Goal: Contribute content: Contribute content

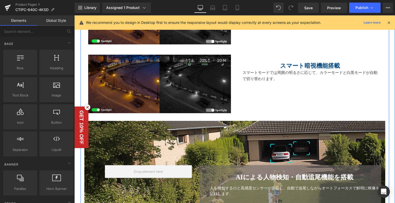
scroll to position [757, 0]
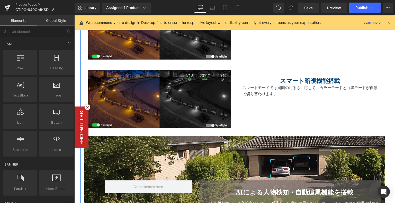
click at [124, 96] on img at bounding box center [159, 99] width 143 height 58
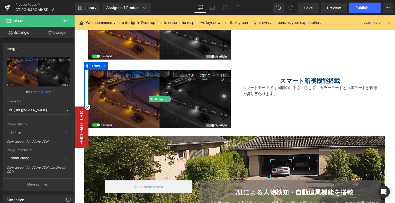
click at [155, 95] on img at bounding box center [159, 99] width 143 height 58
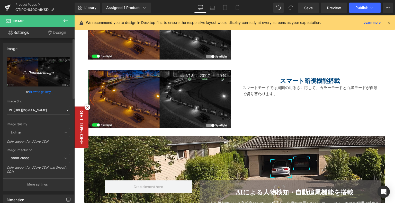
click at [47, 71] on icon "Replace Image" at bounding box center [38, 72] width 41 height 6
type input "C:\fakepath\6.jpg"
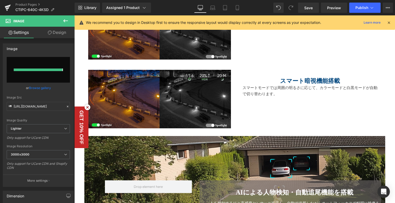
type input "[URL][DOMAIN_NAME]"
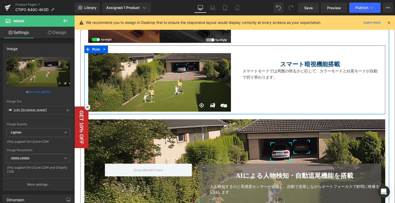
scroll to position [783, 0]
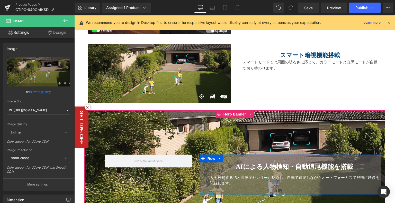
drag, startPoint x: 249, startPoint y: 167, endPoint x: 348, endPoint y: 163, distance: 98.8
click at [249, 167] on b "AIによる人物検知・自動追尾機能を搭載" at bounding box center [295, 166] width 118 height 7
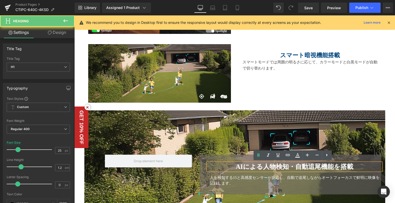
drag, startPoint x: 348, startPoint y: 163, endPoint x: 355, endPoint y: 163, distance: 6.7
click at [349, 163] on b "AIによる人物検知・自動追尾機能を搭載" at bounding box center [295, 166] width 118 height 7
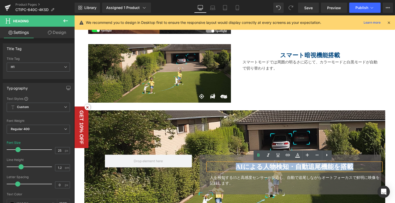
copy b "AIによる人物検知・自動追尾機能を搭載"
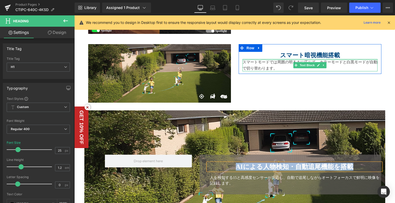
click at [298, 55] on div "スマート暗視機能搭載 Heading" at bounding box center [310, 55] width 135 height 7
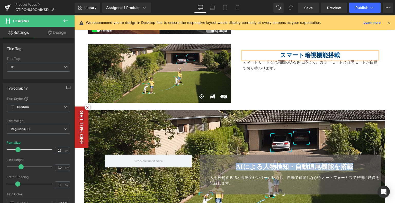
drag, startPoint x: 291, startPoint y: 52, endPoint x: 274, endPoint y: 51, distance: 17.2
click at [291, 52] on strong "スマート暗視機能搭載" at bounding box center [310, 55] width 60 height 6
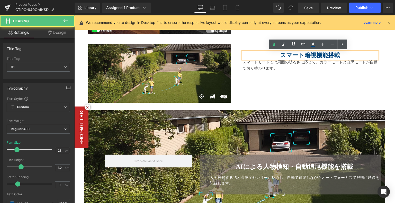
drag, startPoint x: 275, startPoint y: 51, endPoint x: 342, endPoint y: 53, distance: 66.6
click at [347, 52] on h1 "スマート暗視機能搭載" at bounding box center [310, 55] width 135 height 7
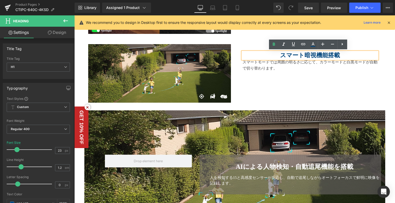
drag, startPoint x: 341, startPoint y: 53, endPoint x: 280, endPoint y: 51, distance: 60.2
click at [278, 52] on h1 "スマート暗視機能搭載" at bounding box center [310, 55] width 135 height 7
paste div
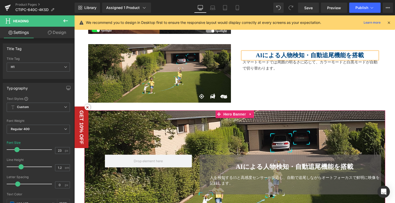
drag, startPoint x: 304, startPoint y: 159, endPoint x: 229, endPoint y: 181, distance: 77.6
click at [303, 159] on div "AIによる人物検知・自動追尾機能を搭載 Heading 人を検知する15と高感度センサーが反応し、自動で追尾しながらオートフォーカスで鮮明に映像を記録します。…" at bounding box center [291, 175] width 182 height 40
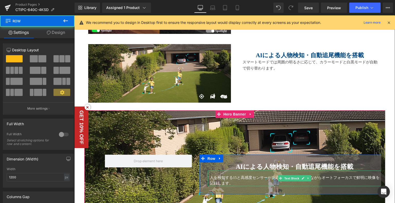
click at [234, 183] on div "人を検知する15と高感度センサーが反応し、自動で追尾しながらオートフォーカスで鮮明に映像を記録します。" at bounding box center [296, 181] width 172 height 12
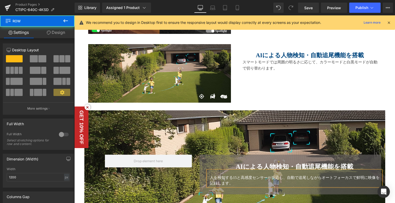
click at [233, 184] on div "人を検知する15と高感度センサーが反応し、自動で追尾しながらオートフォーカスで鮮明に映像を記録します。" at bounding box center [296, 181] width 172 height 12
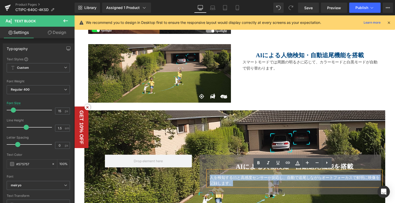
drag, startPoint x: 233, startPoint y: 182, endPoint x: 211, endPoint y: 172, distance: 23.8
click at [208, 175] on div "人を検知する15と高感度センサーが反応し、自動で追尾しながらオートフォーカスで鮮明に映像を記録します。" at bounding box center [295, 179] width 174 height 16
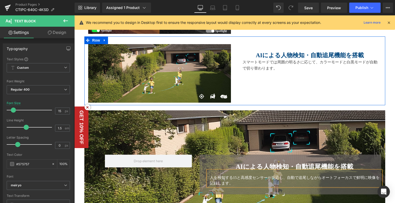
click at [278, 64] on p "スマートモードでは周囲の明るさに応じて、カラーモードと白黒モードが自動で切り替わります。" at bounding box center [310, 65] width 135 height 12
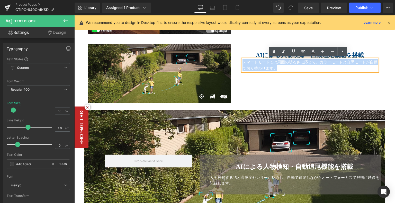
drag, startPoint x: 282, startPoint y: 69, endPoint x: 231, endPoint y: 58, distance: 51.7
click at [231, 58] on div "Image AIによる人物検知・自動追尾機能を搭載 Heading スマートモードでは周囲の明るさに応じて、カラーモードと白黒モードが自動で切り替わります。 …" at bounding box center [234, 71] width 301 height 69
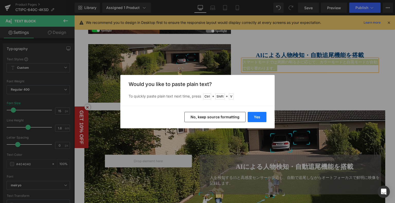
click at [256, 116] on button "Yes" at bounding box center [257, 117] width 19 height 10
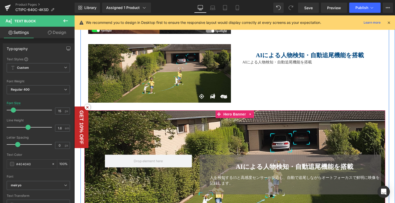
click at [258, 183] on div "人を検知する15と高感度センサーが反応し、自動で追尾しながらオートフォーカスで鮮明に映像を記録します。" at bounding box center [296, 181] width 172 height 12
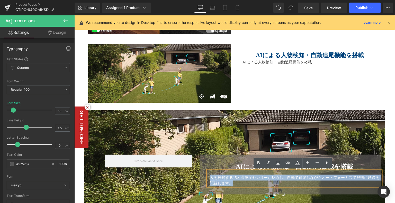
drag, startPoint x: 235, startPoint y: 182, endPoint x: 200, endPoint y: 173, distance: 36.3
click at [200, 173] on div "AIによる人物検知・自動追尾機能を搭載 Heading 人を検知する15と高感度センサーが反応し、自動で追尾しながらオートフォーカスで鮮明に映像を記録します。…" at bounding box center [291, 175] width 182 height 40
copy font "人を検知する15と高感度センサーが反応し、自動で追尾しながらオートフォーカスで鮮明に映像を記録します。"
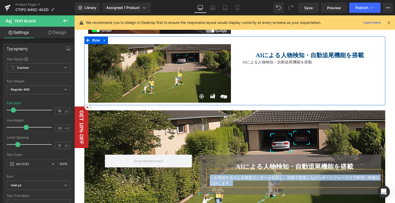
click at [257, 63] on p "AIによる人物検知・自動追尾機能を搭載" at bounding box center [310, 62] width 135 height 6
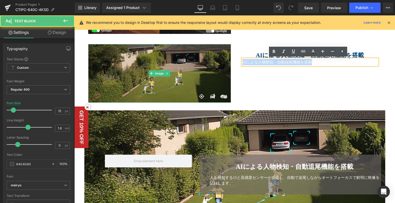
drag, startPoint x: 291, startPoint y: 59, endPoint x: 223, endPoint y: 51, distance: 68.6
click at [219, 50] on div "Image AIによる人物検知・自動追尾機能を搭載 Heading AIによる人物検知・自動追尾機能を搭載 Text Block Row Row" at bounding box center [234, 71] width 301 height 69
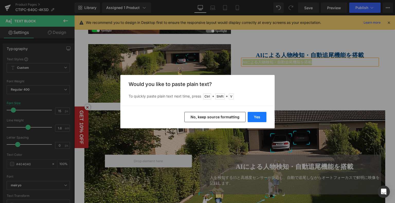
click at [251, 118] on button "Yes" at bounding box center [257, 117] width 19 height 10
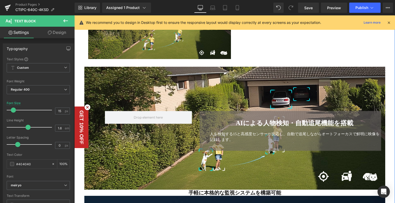
scroll to position [834, 0]
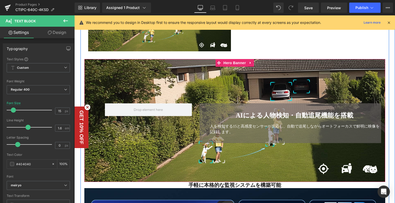
click at [212, 74] on div "AIによる人物検知・自動追尾機能を搭載 Heading 人を検知する15と高感度センサーが反応し、自動で追尾しながらオートフォーカスで鮮明に映像を記録します。…" at bounding box center [234, 120] width 301 height 123
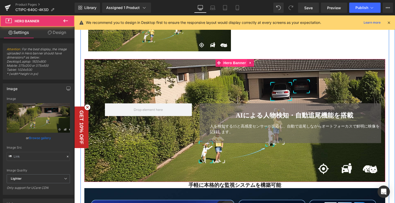
type input "[URL][DOMAIN_NAME]"
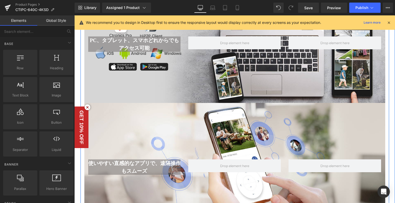
scroll to position [1091, 0]
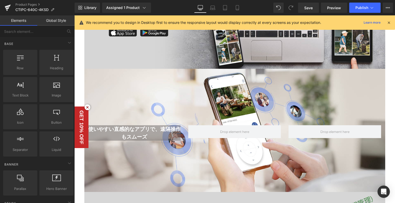
drag, startPoint x: 241, startPoint y: 10, endPoint x: 250, endPoint y: 3, distance: 11.2
click at [241, 10] on link "Mobile" at bounding box center [237, 8] width 12 height 10
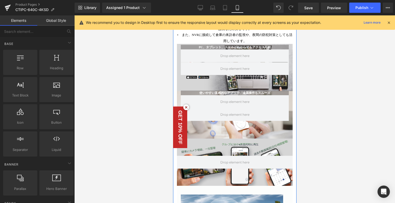
scroll to position [920, 0]
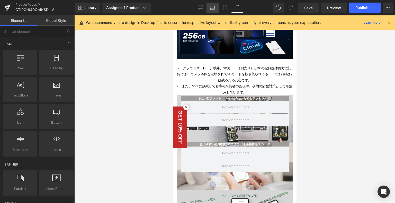
click at [207, 8] on link "Laptop" at bounding box center [213, 8] width 12 height 10
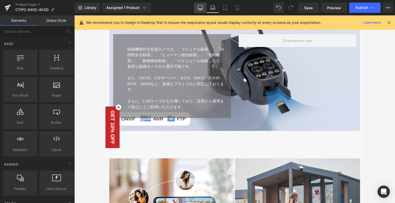
drag, startPoint x: 201, startPoint y: 8, endPoint x: 172, endPoint y: 21, distance: 31.8
click at [201, 8] on icon at bounding box center [200, 7] width 5 height 5
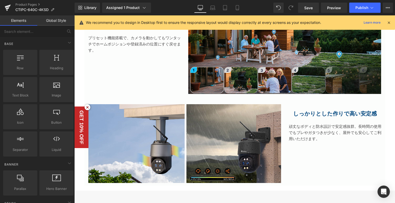
scroll to position [0, 0]
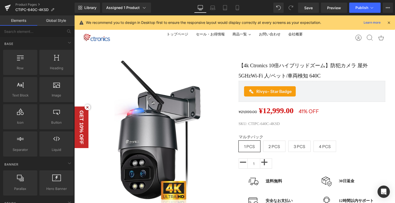
drag, startPoint x: 393, startPoint y: 149, endPoint x: 438, endPoint y: 32, distance: 124.9
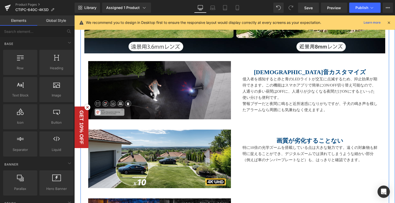
scroll to position [540, 0]
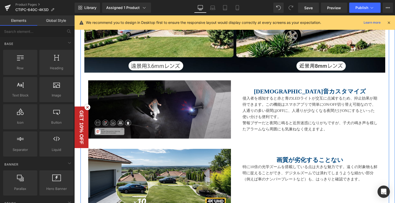
click at [285, 102] on p "侵入者を感知すると赤と青のLEDライトが交互に点滅するため、抑止効果が期待できます。この機能はスマホアプリで簡単にON/OFF切り替え可能なので、人通りの多い…" at bounding box center [310, 107] width 135 height 25
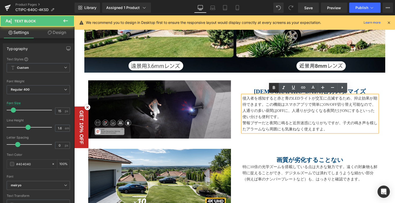
click at [277, 86] on icon at bounding box center [274, 88] width 6 height 6
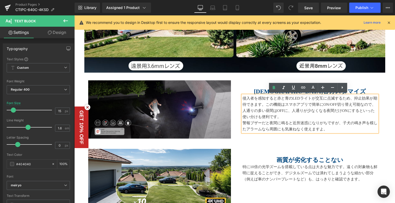
click at [251, 82] on div "[DEMOGRAPHIC_DATA]音カスタマイズ Heading 侵入者を感知すると赤と青のLEDライトが交互に点滅するため、抑止効果が期待できます。この機…" at bounding box center [310, 108] width 143 height 55
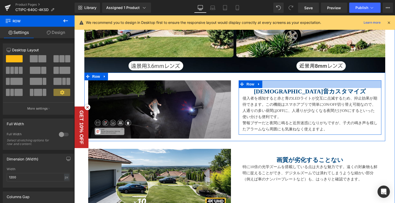
click at [274, 92] on h1 "[DEMOGRAPHIC_DATA]音カスタマイズ" at bounding box center [310, 91] width 135 height 7
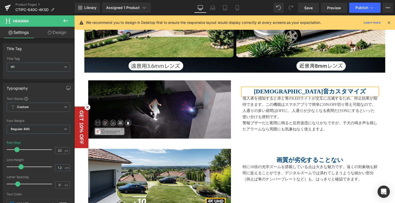
click at [255, 82] on div "[DEMOGRAPHIC_DATA]音カスタマイズ Heading 侵入者を感知すると赤と青のLEDライトが交互に点滅するため、抑止効果が期待できます。この機…" at bounding box center [310, 108] width 143 height 55
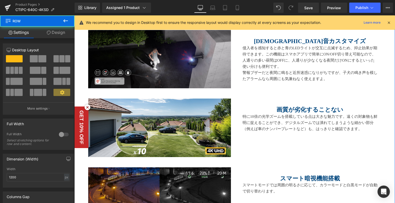
scroll to position [617, 0]
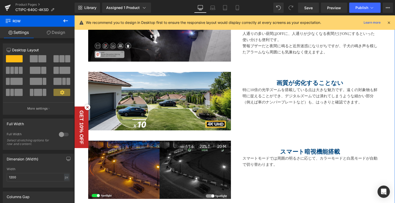
click at [268, 83] on h1 "画質が劣化することない" at bounding box center [310, 83] width 135 height 7
click at [280, 85] on strong "画質が劣化することない" at bounding box center [310, 83] width 67 height 6
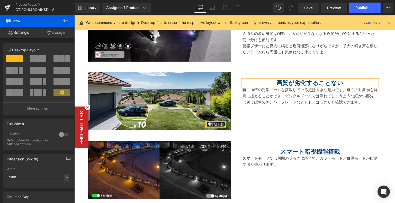
click at [289, 82] on strong "画質が劣化することない" at bounding box center [310, 83] width 67 height 6
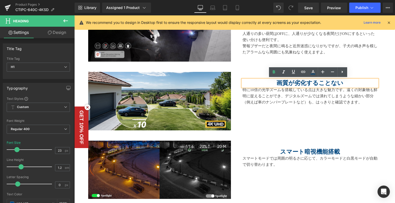
click at [240, 75] on div "画質が劣化することない Heading 特に10倍の光学ズームを搭載している点は大きな魅力です。遠くの対象物も鮮明に捉えることができ、デジタルズームでは潰れて…" at bounding box center [310, 90] width 143 height 36
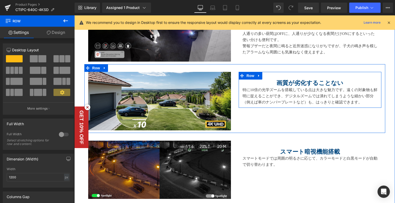
click at [287, 74] on div "画質が劣化することない Heading 特に10倍の光学ズームを搭載している点は大きな魅力です。遠くの対象物も鮮明に捉えることができ、デジタルズームでは潰れて…" at bounding box center [310, 90] width 143 height 36
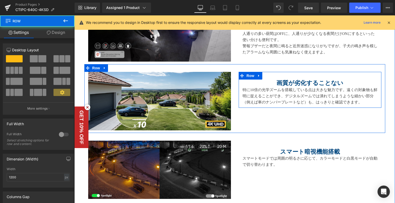
click at [278, 75] on div "画質が劣化することない Heading 特に10倍の光学ズームを搭載している点は大きな魅力です。遠くの対象物も鮮明に捉えることができ、デジタルズームでは潰れて…" at bounding box center [310, 90] width 143 height 36
click at [270, 79] on div "画質が劣化することない Heading 特に10倍の光学ズームを搭載している点は大きな魅力です。遠くの対象物も鮮明に捉えることができ、デジタルズームでは潰れて…" at bounding box center [310, 90] width 143 height 36
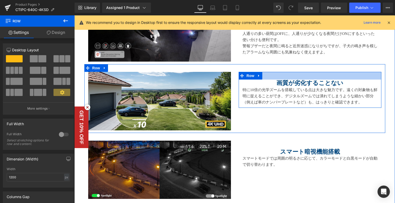
click at [274, 76] on div at bounding box center [310, 76] width 143 height 8
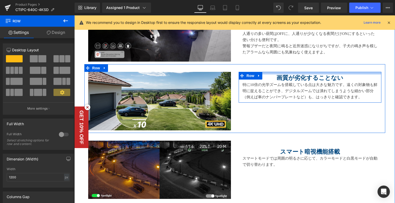
drag, startPoint x: 274, startPoint y: 76, endPoint x: 288, endPoint y: 139, distance: 65.0
click at [276, 70] on div "Image 画質が劣化することない Heading 特に10倍の光学ズームを搭載している点は大きな魅力です。遠くの対象物も鮮明に捉えることができ、デジタルズー…" at bounding box center [234, 98] width 301 height 69
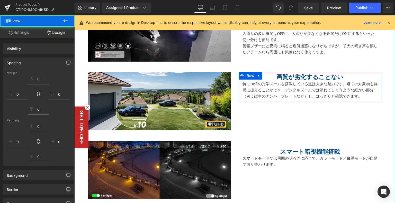
click at [282, 143] on div "スマート暗視機能搭載 Heading スマートモードでは周囲の明るさに応じて、カラーモードと白黒モードが自動で切り替わります。 Text Block Row" at bounding box center [310, 156] width 143 height 30
click at [279, 149] on div "スマート暗視機能搭載 Heading" at bounding box center [310, 152] width 135 height 7
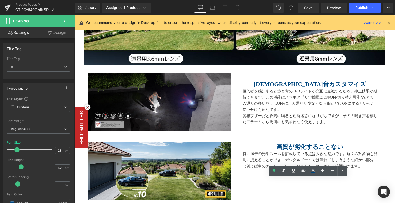
scroll to position [540, 0]
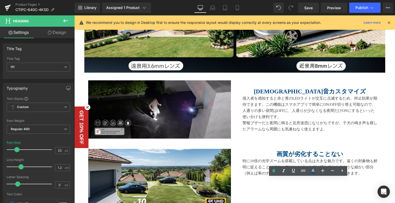
click at [74, 15] on div at bounding box center [74, 15] width 0 height 0
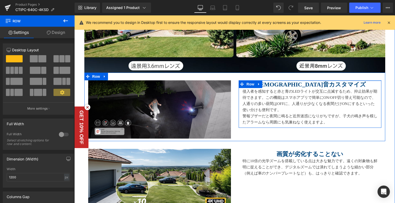
drag, startPoint x: 276, startPoint y: 85, endPoint x: 278, endPoint y: 78, distance: 7.1
click at [278, 78] on div "Image [DEMOGRAPHIC_DATA]音カスタマイズ Heading 侵入者を感知すると赤と青のLEDライトが交互に点滅するため、抑止効果が期待でき…" at bounding box center [234, 107] width 301 height 69
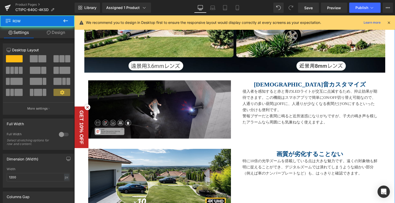
scroll to position [643, 0]
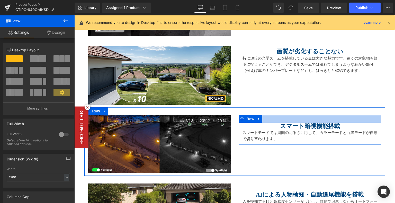
click at [286, 120] on div "スマート暗視機能搭載 Heading スマートモードでは周囲の明るさに応じて、カラーモードと白黒モードが自動で切り替わります。 Text Block Row" at bounding box center [310, 130] width 143 height 30
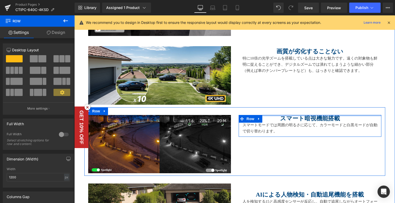
drag, startPoint x: 286, startPoint y: 116, endPoint x: 286, endPoint y: 113, distance: 2.8
click at [286, 113] on div "Image スマート暗視機能搭載 Heading スマートモードでは周囲の明るさに応じて、カラーモードと白黒モードが自動で切り替わります。 Text Bloc…" at bounding box center [234, 142] width 301 height 69
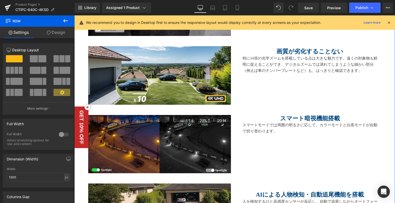
click at [280, 184] on div "AIによる人物検知・自動追尾機能を搭載 Heading 人を検知する15と高感度センサーが反応し、自動で追尾しながらオートフォーカスで鮮明に映像を記録します。…" at bounding box center [310, 199] width 143 height 30
click at [292, 199] on div "人を検知する15と高感度センサーが反応し、自動で追尾しながらオートフォーカスで鮮明に映像を記録します。 Text Block" at bounding box center [310, 205] width 135 height 12
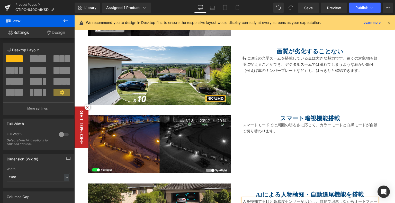
drag, startPoint x: 250, startPoint y: 89, endPoint x: 256, endPoint y: 80, distance: 10.9
click at [251, 192] on div "AIによる人物検知・自動追尾機能を搭載 Heading" at bounding box center [310, 195] width 135 height 7
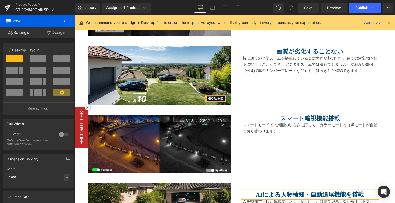
click at [255, 184] on div "AIによる人物検知・自動追尾機能を搭載 Heading 人を検知する15と高感度センサーが反応し、自動で追尾しながらオートフォーカスで鮮明に映像を記録します。…" at bounding box center [310, 199] width 143 height 30
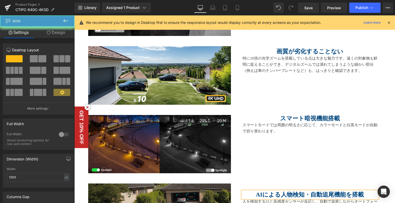
click at [235, 184] on div "AIによる人物検知・自動追尾機能を搭載 Heading 人を検知する15と高感度センサーが反応し、自動で追尾しながらオートフォーカスで鮮明に映像を記録します。…" at bounding box center [310, 199] width 150 height 30
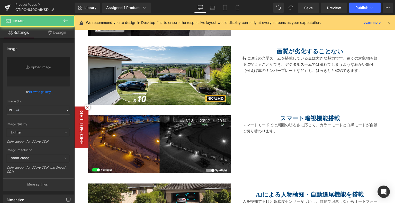
scroll to position [746, 0]
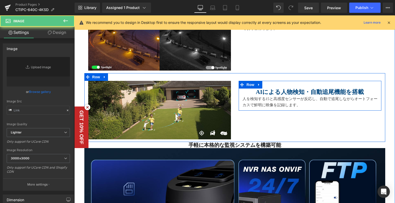
click at [261, 83] on div "AIによる人物検知・自動追尾機能を搭載 Heading 人を検知する15と高感度センサーが反応し、自動で追尾しながらオートフォーカスで鮮明に映像を記録します。…" at bounding box center [310, 96] width 143 height 30
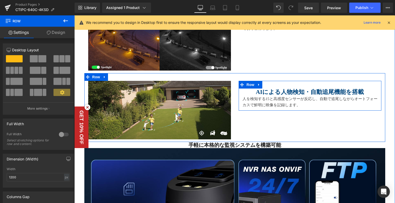
click at [257, 83] on div "AIによる人物検知・自動追尾機能を搭載 Heading 人を検知する15と高感度センサーが反応し、自動で追尾しながらオートフォーカスで鮮明に映像を記録します。…" at bounding box center [310, 96] width 143 height 30
click at [285, 85] on div "AIによる人物検知・自動追尾機能を搭載 Heading 人を検知する15と高感度センサーが反応し、自動で追尾しながらオートフォーカスで鮮明に映像を記録します。…" at bounding box center [310, 96] width 143 height 30
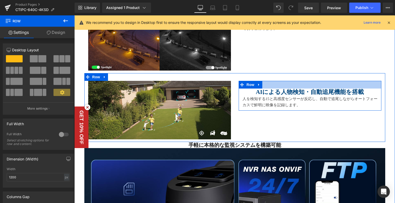
click at [283, 82] on div at bounding box center [310, 85] width 143 height 8
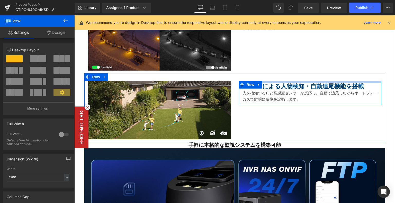
drag, startPoint x: 283, startPoint y: 83, endPoint x: 286, endPoint y: 77, distance: 6.3
click at [286, 77] on div "Image AIによる人物検知・自動追尾機能を搭載 Heading 人を検知する15と高感度センサーが反応し、自動で追尾しながらオートフォーカスで鮮明に映像を…" at bounding box center [234, 107] width 301 height 69
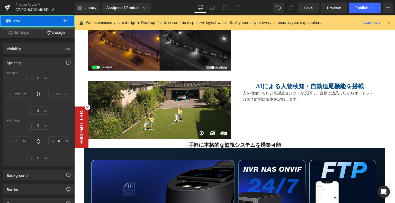
type input "0"
type input "8"
type input "0"
type input "10"
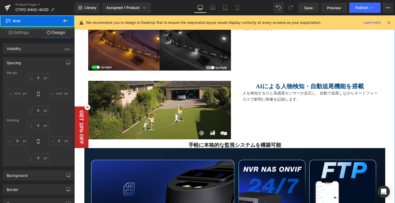
type input "0"
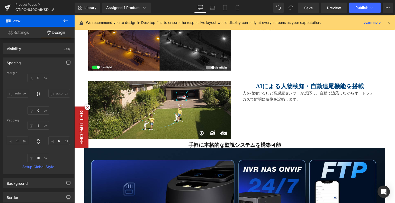
scroll to position [1338, 0]
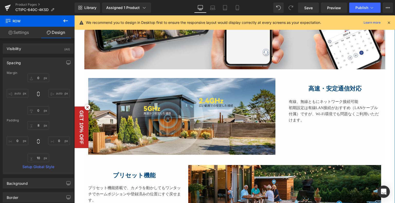
click at [306, 91] on div "高速・安定通信対応 Heading" at bounding box center [335, 85] width 93 height 14
click at [311, 94] on p at bounding box center [335, 96] width 93 height 6
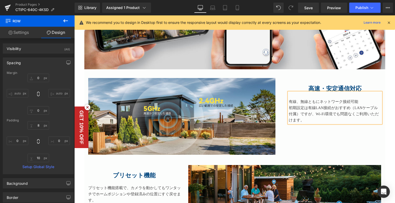
click at [291, 99] on p "有線、無線ともにネットワーク接続可能" at bounding box center [335, 102] width 93 height 6
click at [289, 103] on p "有線、無線ともにネットワーク接続可能" at bounding box center [335, 102] width 93 height 6
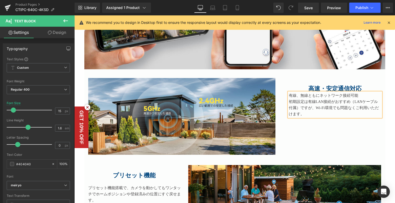
click at [301, 83] on h1 at bounding box center [335, 81] width 93 height 7
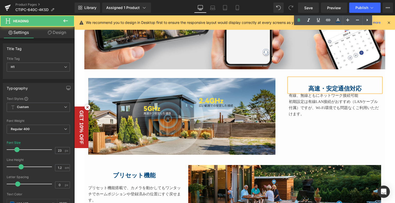
scroll to position [1440, 0]
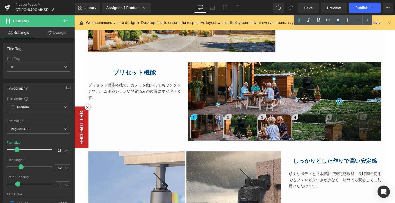
click at [117, 76] on span "プリセット機能" at bounding box center [134, 73] width 43 height 6
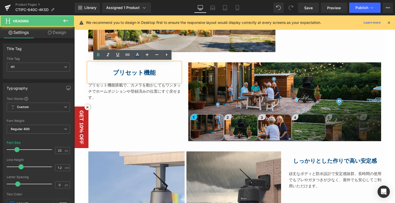
click at [88, 83] on div "プリセット機能" at bounding box center [134, 73] width 93 height 20
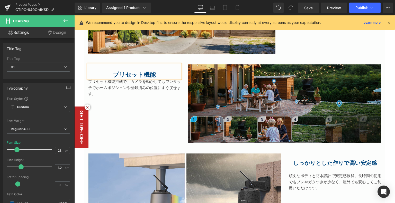
scroll to position [1466, 0]
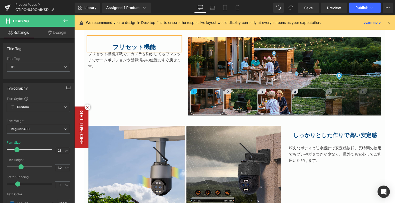
click at [314, 138] on div "しっかりとした作りで高い安定感 Heading" at bounding box center [335, 132] width 93 height 13
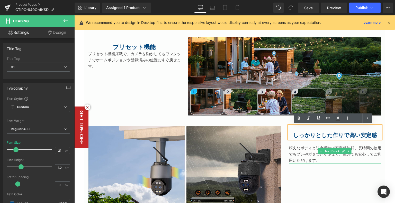
click at [310, 142] on p at bounding box center [335, 142] width 93 height 6
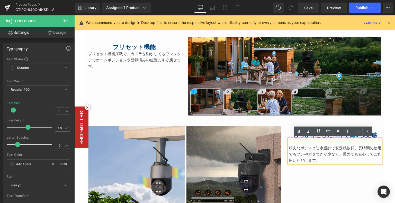
click at [289, 147] on span "頑丈なボディと防水設計で安定感抜群。長時間の使用でもブレやガタつきが少なく、屋外でも安心してご利用いただけます。" at bounding box center [335, 154] width 93 height 16
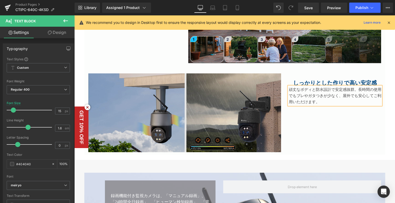
scroll to position [1492, 0]
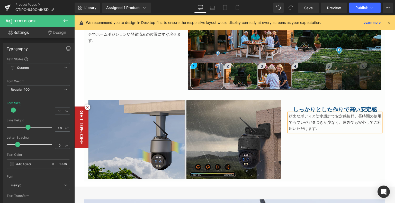
click at [74, 15] on div at bounding box center [74, 15] width 0 height 0
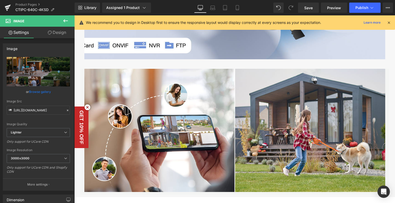
scroll to position [1723, 0]
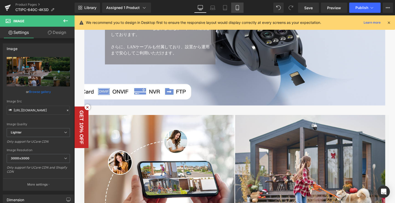
click at [235, 7] on icon at bounding box center [237, 7] width 5 height 5
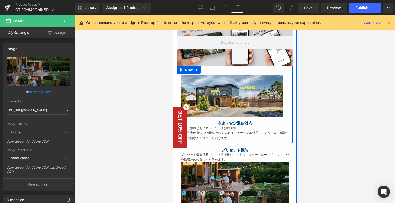
scroll to position [1085, 0]
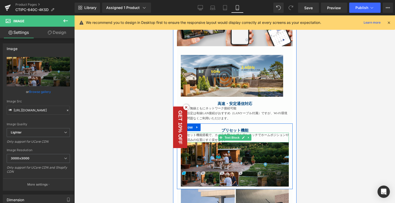
click at [257, 136] on p "プリセット機能搭載で、カメラを動かしてもワンタッチでホームポジションや登録済みの位置にすぐ戻せます。" at bounding box center [235, 138] width 108 height 10
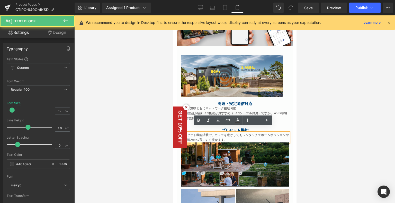
click at [234, 133] on p "プリセット機能搭載で、カメラを動かしてもワンタッチでホームポジションや登録済みの位置にすぐ戻せます。" at bounding box center [235, 138] width 108 height 10
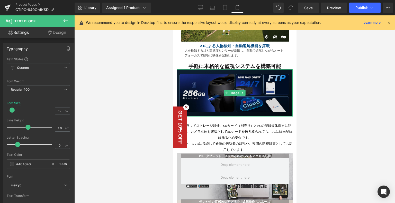
scroll to position [905, 0]
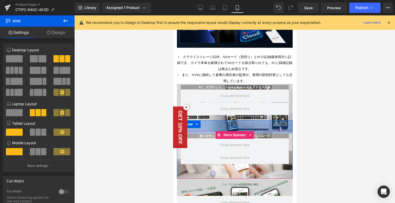
drag, startPoint x: 251, startPoint y: 119, endPoint x: 281, endPoint y: 128, distance: 31.1
click at [253, 125] on div "52px" at bounding box center [235, 127] width 116 height 13
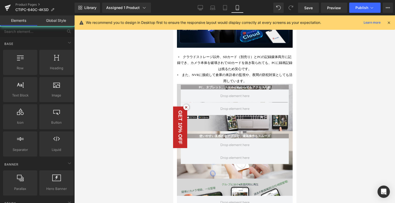
click at [314, 131] on div at bounding box center [234, 109] width 321 height 188
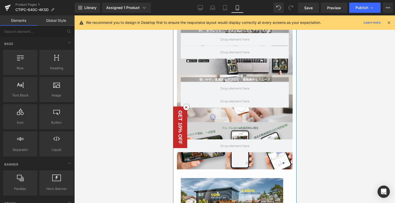
scroll to position [931, 0]
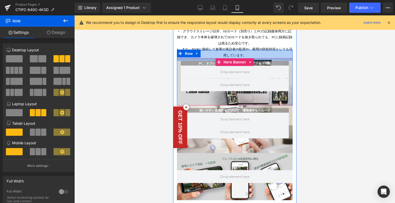
drag, startPoint x: 259, startPoint y: 54, endPoint x: 495, endPoint y: 95, distance: 239.5
click at [260, 57] on div "PC、タブレット、スマホどれからでもアクセス可能 Heading Row 44px" at bounding box center [235, 82] width 116 height 65
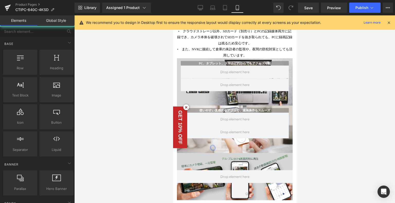
click at [323, 80] on div at bounding box center [234, 109] width 321 height 188
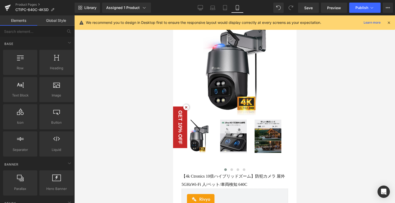
scroll to position [0, 0]
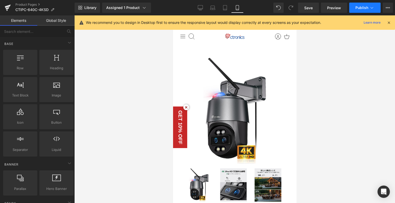
click at [366, 6] on span "Publish" at bounding box center [361, 8] width 13 height 4
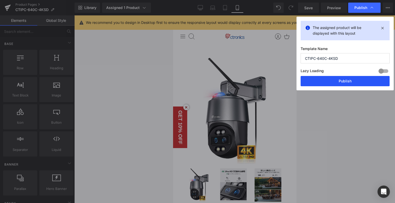
click at [344, 80] on button "Publish" at bounding box center [345, 81] width 89 height 10
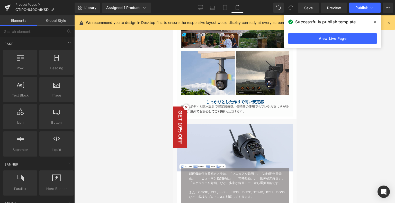
scroll to position [1260, 0]
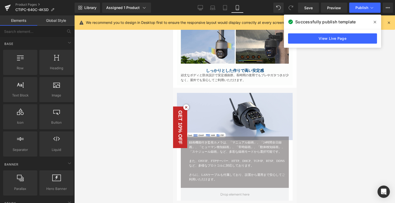
click at [314, 40] on link "View Live Page" at bounding box center [332, 38] width 89 height 10
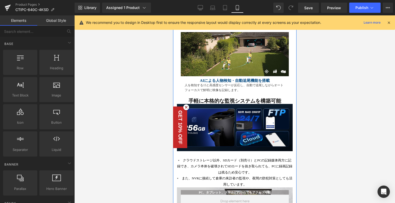
scroll to position [823, 0]
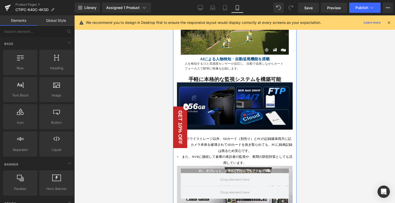
click at [198, 136] on li "クラウドストレージ以外、SDカード（別売り）とPCの記録媒体両方に記録でき、 カメラ本体を破壊されてSDカードを抜き取られても、PCに録画記録は残るため安心で…" at bounding box center [235, 145] width 116 height 18
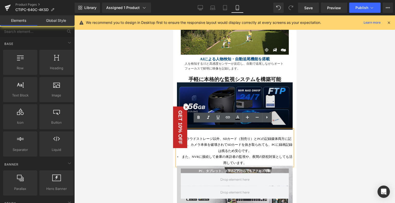
click at [187, 108] on icon at bounding box center [186, 108] width 6 height 6
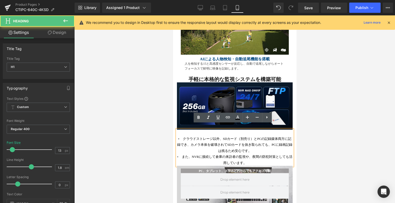
click at [177, 136] on li "クラウドストレージ以外、SDカード（別売り）とPCの記録媒体両方に記録でき、 カメラ本体を破壊されてSDカードを抜き取られても、PCに録画記録は残るため安心で…" at bounding box center [235, 145] width 116 height 18
click at [201, 130] on div at bounding box center [235, 133] width 116 height 6
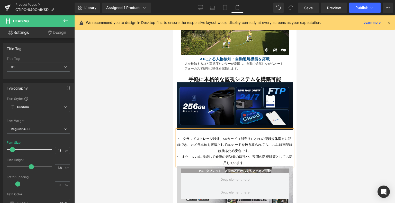
click at [177, 136] on li "クラウドストレージ以外、SDカード（別売り）とPCの記録媒体両方に記録でき、 カメラ本体を破壊されてSDカードを抜き取られても、PCに録画記録は残るため安心で…" at bounding box center [235, 145] width 116 height 18
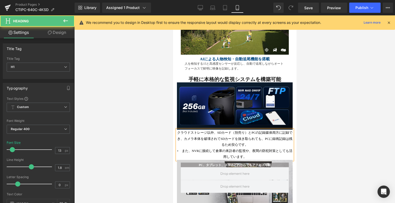
drag, startPoint x: 178, startPoint y: 145, endPoint x: 344, endPoint y: 161, distance: 166.7
click at [173, 145] on html "メインコンテンツへ移動 ショッピングカート 現在カート内に商品はございません。 チェックアウト カートの中の1つ以上のアイテムは、定期購入または後払い購入です…" at bounding box center [234, 145] width 123 height 1907
click at [177, 130] on div "クラウドストレージ以外、SDカード（別売り）とPCの記録媒体両方に記録でき、 カメラ本体を破壊されてSDカードを抜き取られても、PCに録画記録は残るため安心で…" at bounding box center [235, 145] width 116 height 30
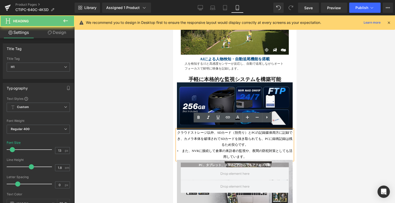
click at [178, 131] on span "クラウドストレージ以外、SDカード（別売り）とPCの記録媒体両方に記録でき、" at bounding box center [234, 136] width 115 height 10
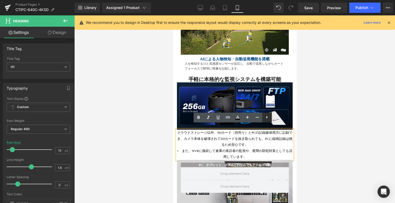
click at [266, 118] on icon at bounding box center [266, 117] width 1 height 3
click at [264, 117] on icon at bounding box center [267, 117] width 6 height 6
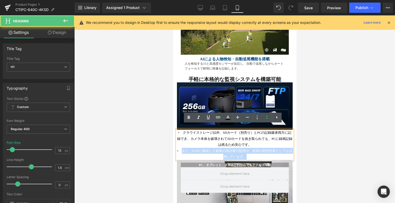
click at [211, 138] on li "クラウドストレージ以外、SDカード（別売り）とPCの記録媒体両方に記録でき、 カメラ本体を破壊されてSDカードを抜き取られても、PCに録画記録は残るため安心で…" at bounding box center [235, 139] width 116 height 18
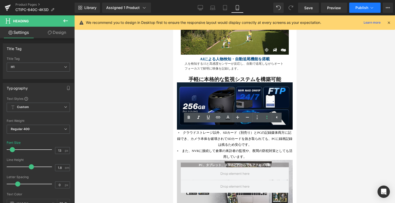
click at [365, 7] on span "Publish" at bounding box center [361, 8] width 13 height 4
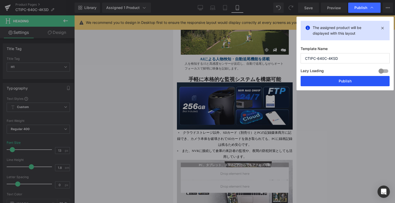
click at [346, 79] on button "Publish" at bounding box center [345, 81] width 89 height 10
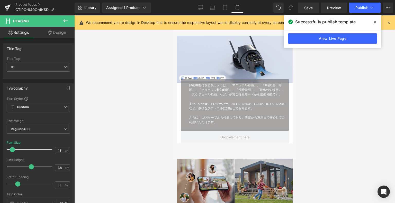
scroll to position [1440, 0]
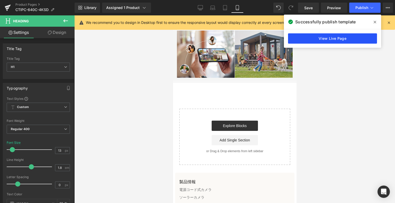
click at [324, 41] on link "View Live Page" at bounding box center [332, 38] width 89 height 10
